Goal: Check status

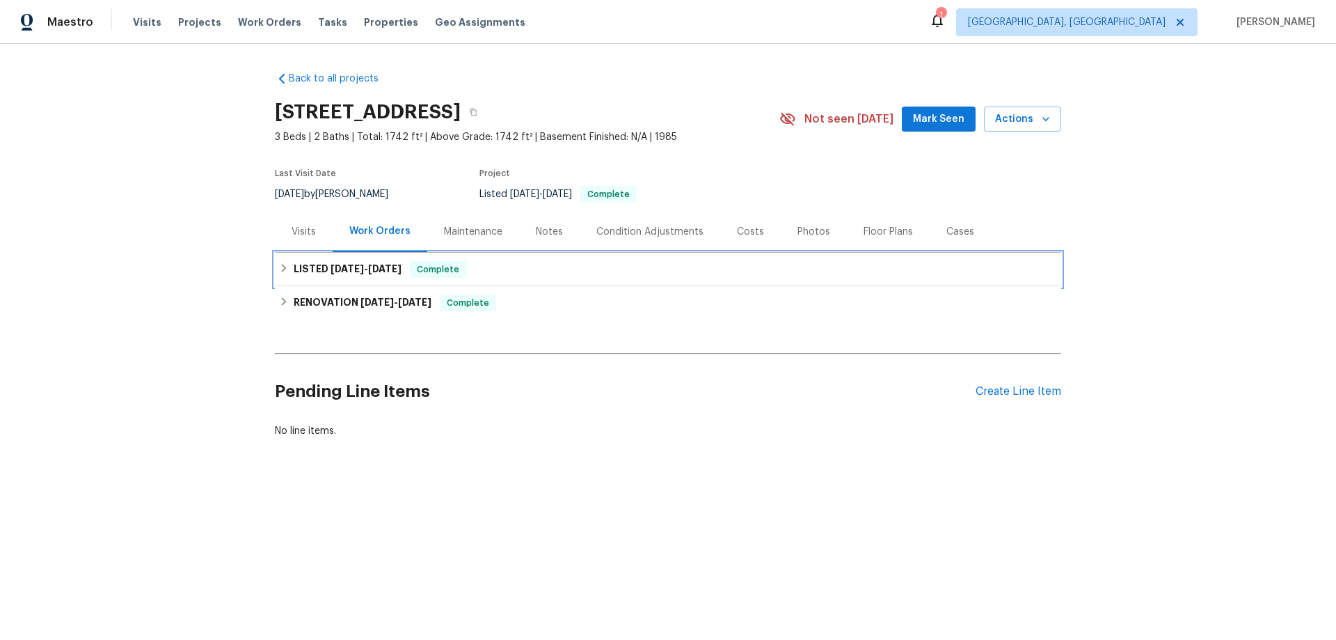
drag, startPoint x: 366, startPoint y: 279, endPoint x: 372, endPoint y: 404, distance: 124.8
click at [366, 280] on div "LISTED 8/8/25 - 8/9/25 Complete" at bounding box center [668, 269] width 787 height 33
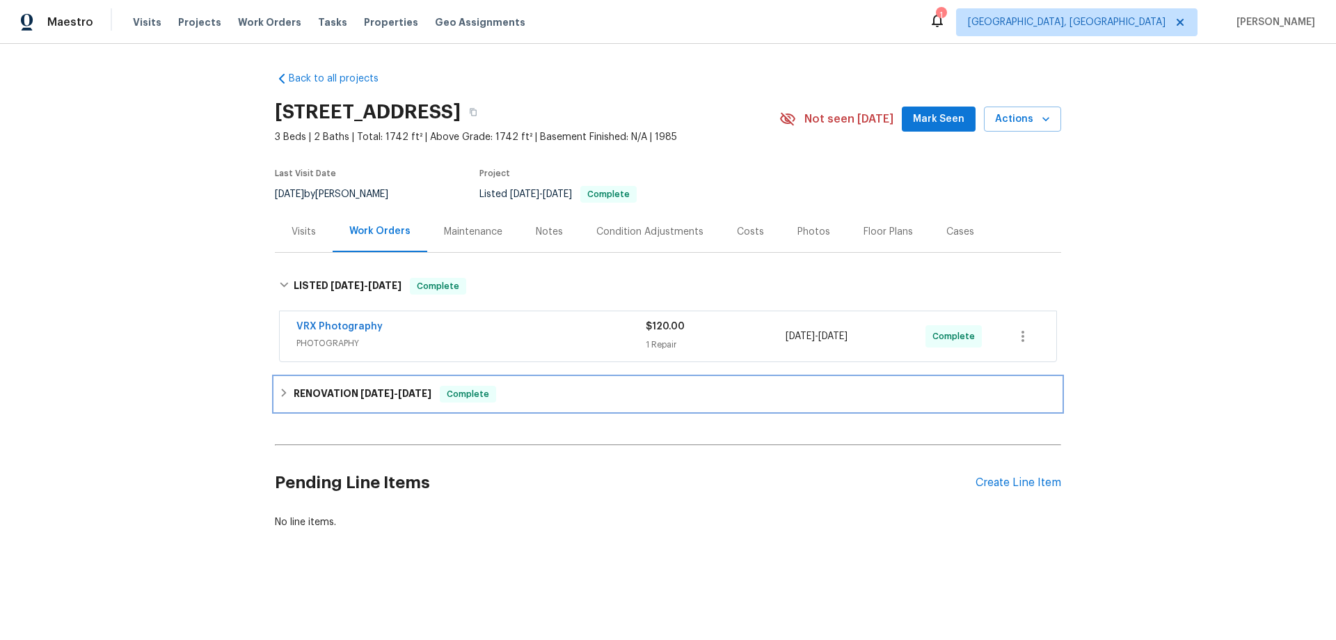
click at [342, 403] on div "RENOVATION 7/23/25 - 8/6/25 Complete" at bounding box center [668, 393] width 787 height 33
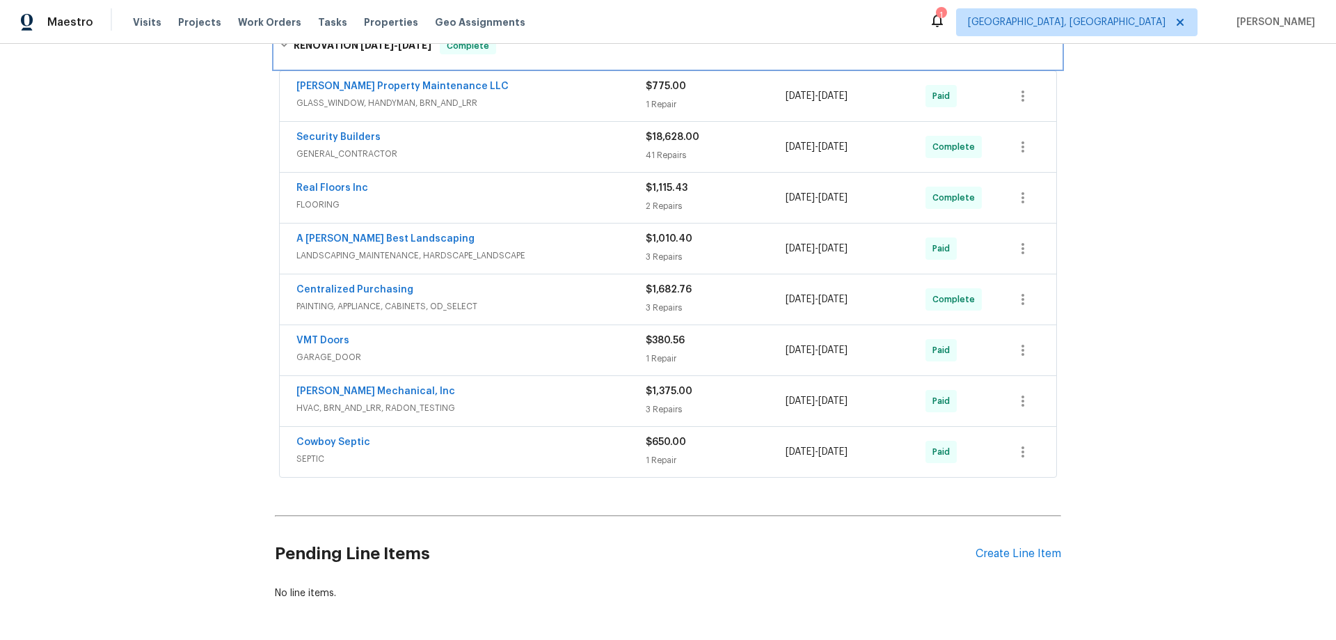
scroll to position [70, 0]
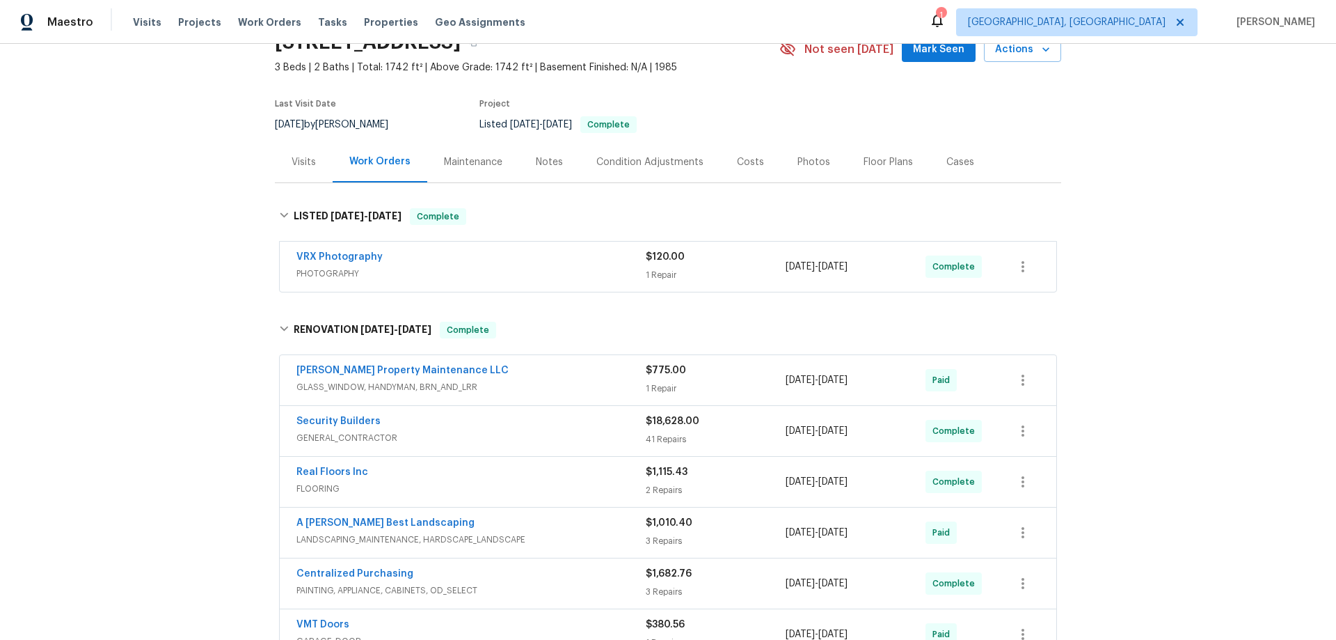
click at [214, 272] on div "Back to all projects 670 Spring Forest Dr, Lawrenceville, GA 30043 3 Beds | 2 B…" at bounding box center [668, 342] width 1336 height 596
click at [200, 314] on div "Back to all projects 670 Spring Forest Dr, Lawrenceville, GA 30043 3 Beds | 2 B…" at bounding box center [668, 342] width 1336 height 596
click at [157, 239] on div "Back to all projects 670 Spring Forest Dr, Lawrenceville, GA 30043 3 Beds | 2 B…" at bounding box center [668, 342] width 1336 height 596
click at [198, 198] on div "Back to all projects 670 Spring Forest Dr, Lawrenceville, GA 30043 3 Beds | 2 B…" at bounding box center [668, 342] width 1336 height 596
click at [230, 119] on div "Back to all projects 670 Spring Forest Dr, Lawrenceville, GA 30043 3 Beds | 2 B…" at bounding box center [668, 342] width 1336 height 596
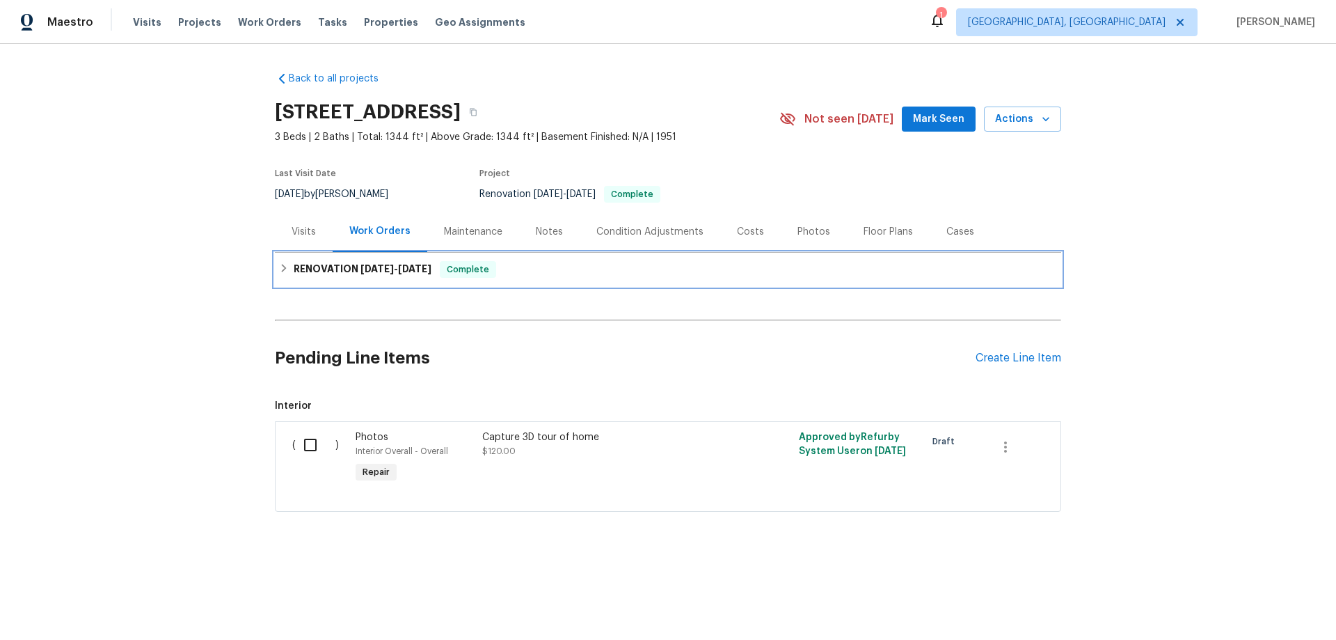
click at [294, 261] on h6 "RENOVATION [DATE] - [DATE]" at bounding box center [363, 269] width 138 height 17
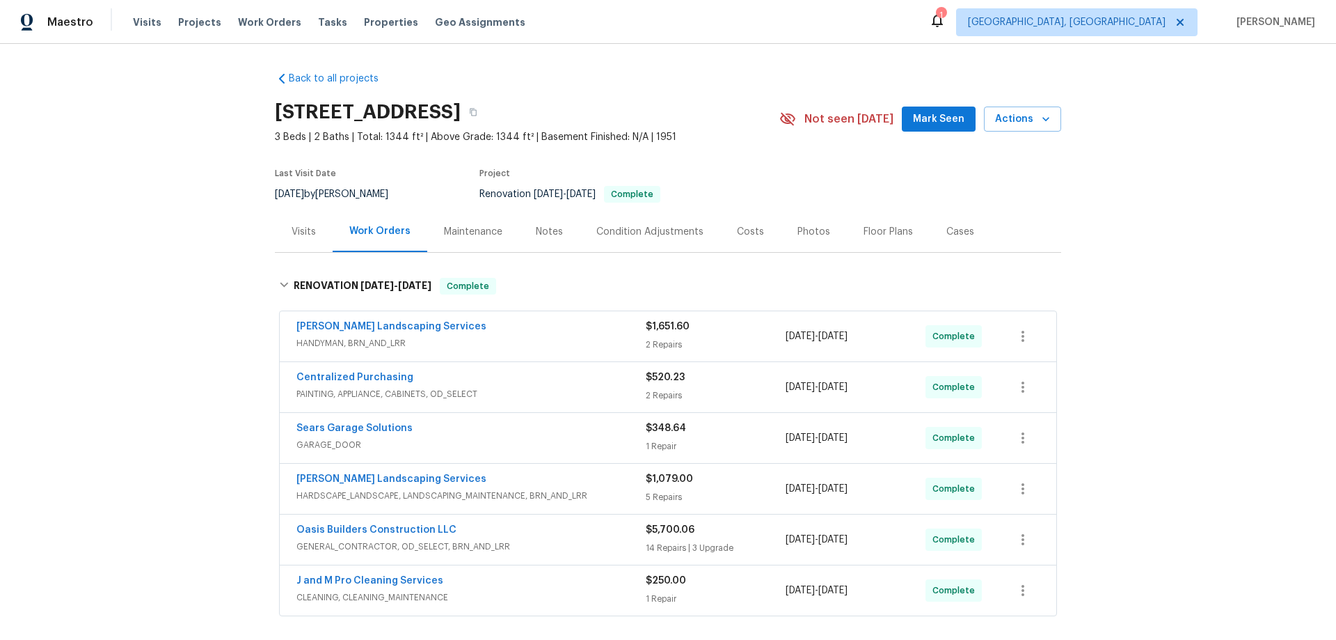
click at [177, 214] on div "Back to all projects [STREET_ADDRESS] 3 Beds | 2 Baths | Total: 1344 ft² | Abov…" at bounding box center [668, 342] width 1336 height 596
click at [168, 235] on div "Back to all projects [STREET_ADDRESS] 3 Beds | 2 Baths | Total: 1344 ft² | Abov…" at bounding box center [668, 342] width 1336 height 596
click at [166, 324] on div "Back to all projects [STREET_ADDRESS] 3 Beds | 2 Baths | Total: 1344 ft² | Abov…" at bounding box center [668, 342] width 1336 height 596
click at [177, 365] on div "Back to all projects [STREET_ADDRESS] 3 Beds | 2 Baths | Total: 1344 ft² | Abov…" at bounding box center [668, 342] width 1336 height 596
click at [127, 335] on div "Back to all projects [STREET_ADDRESS] 3 Beds | 2 Baths | Total: 1344 ft² | Abov…" at bounding box center [668, 342] width 1336 height 596
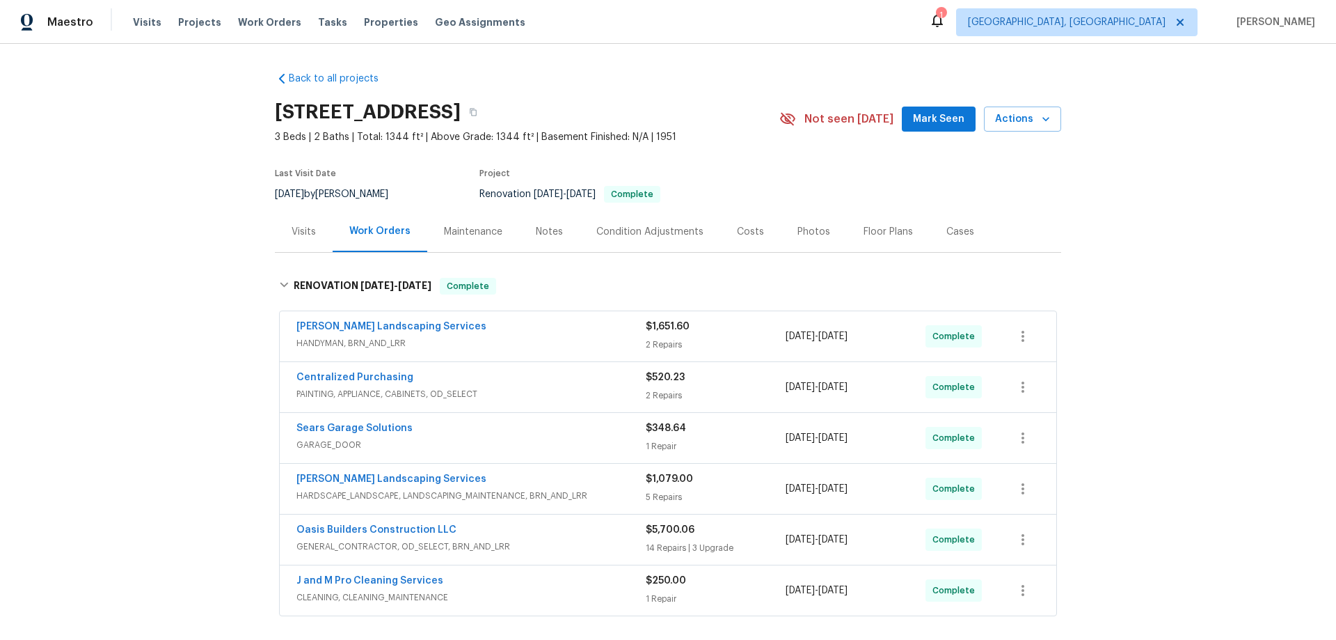
click at [232, 191] on div "Back to all projects [STREET_ADDRESS] 3 Beds | 2 Baths | Total: 1344 ft² | Abov…" at bounding box center [668, 342] width 1336 height 596
